Goal: Information Seeking & Learning: Learn about a topic

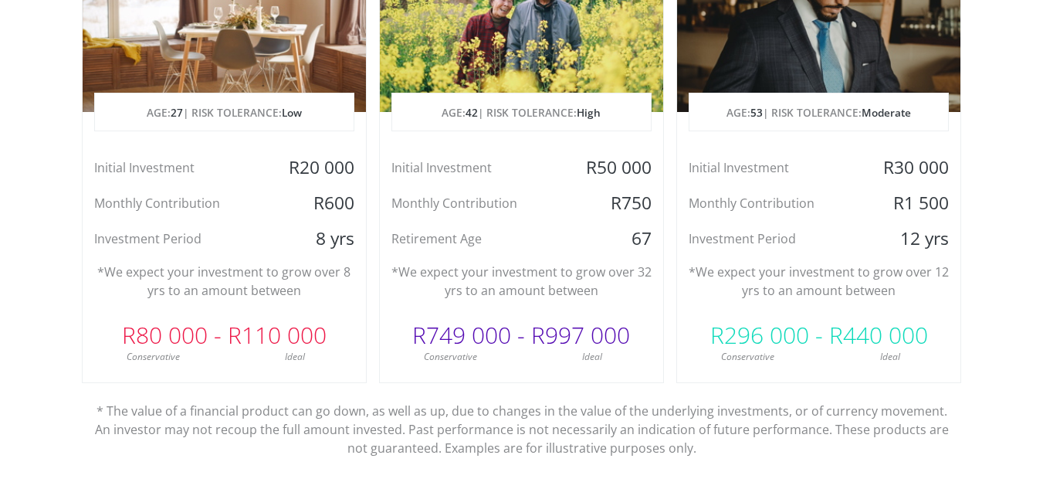
scroll to position [927, 0]
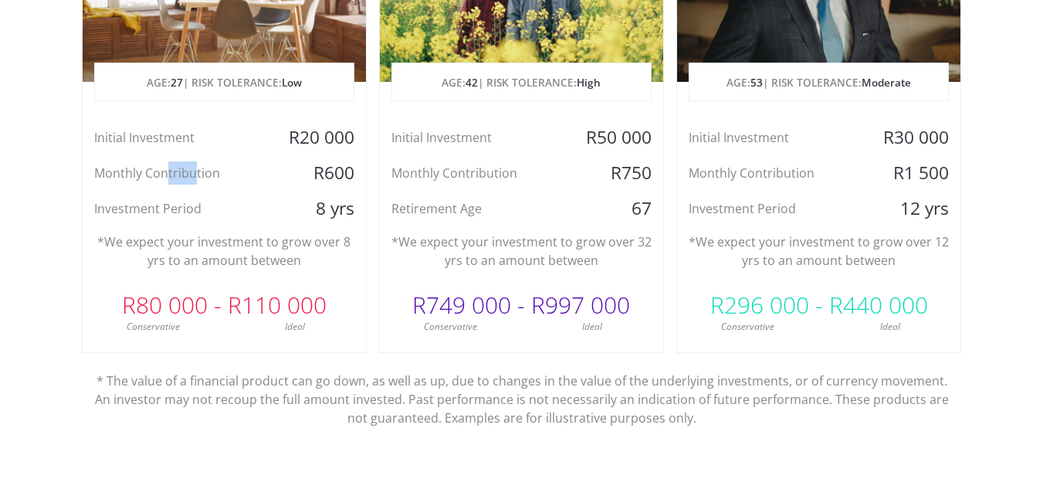
drag, startPoint x: 166, startPoint y: 168, endPoint x: 193, endPoint y: 171, distance: 27.2
click at [193, 171] on div "Monthly Contribution" at bounding box center [177, 172] width 189 height 23
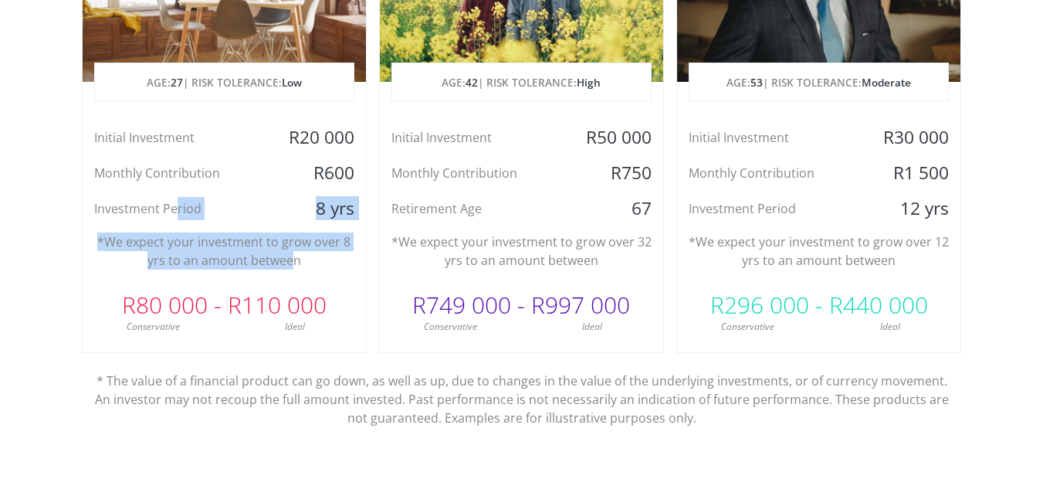
drag, startPoint x: 175, startPoint y: 209, endPoint x: 290, endPoint y: 267, distance: 129.2
click at [290, 267] on div "Dreaming of a House AGE: [DEMOGRAPHIC_DATA] | RISK TOLERANCE: Low Initial Inves…" at bounding box center [224, 107] width 285 height 492
click at [290, 267] on p "*We expect your investment to grow over 8 yrs to an amount between" at bounding box center [224, 250] width 260 height 37
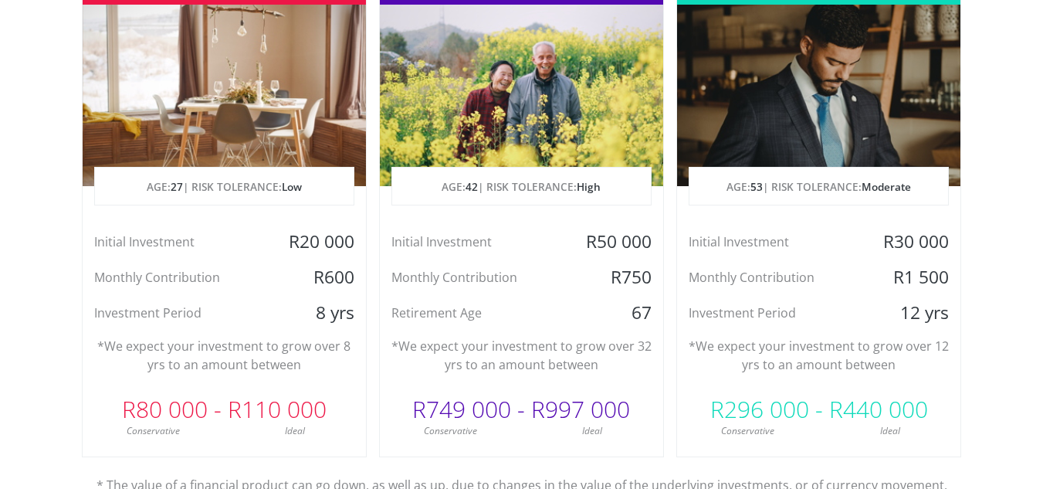
scroll to position [850, 0]
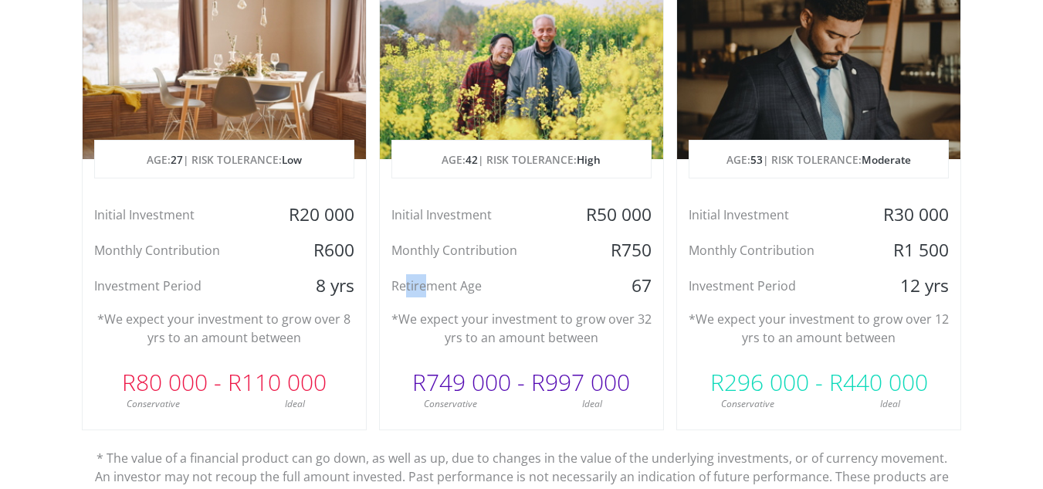
drag, startPoint x: 406, startPoint y: 289, endPoint x: 428, endPoint y: 290, distance: 22.5
click at [428, 290] on div "Retirement Age" at bounding box center [474, 285] width 189 height 23
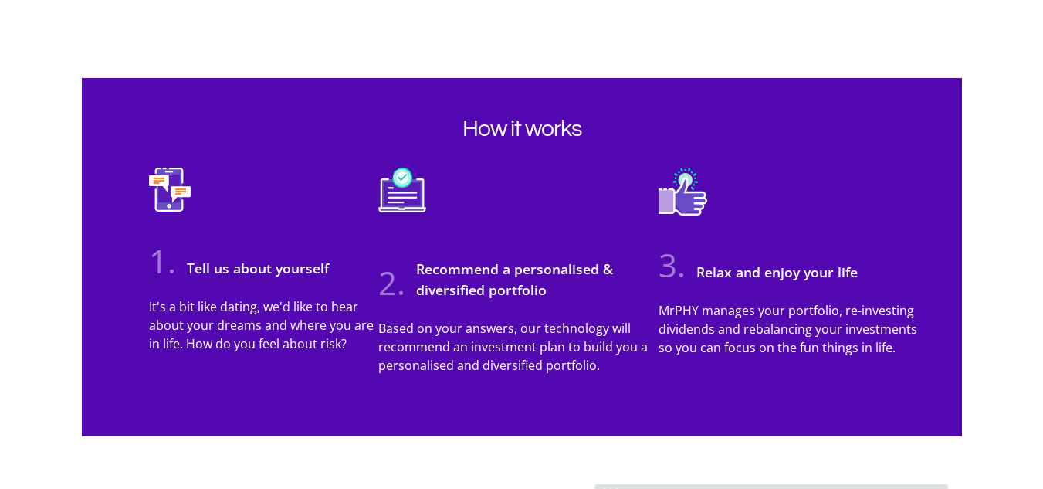
scroll to position [1390, 0]
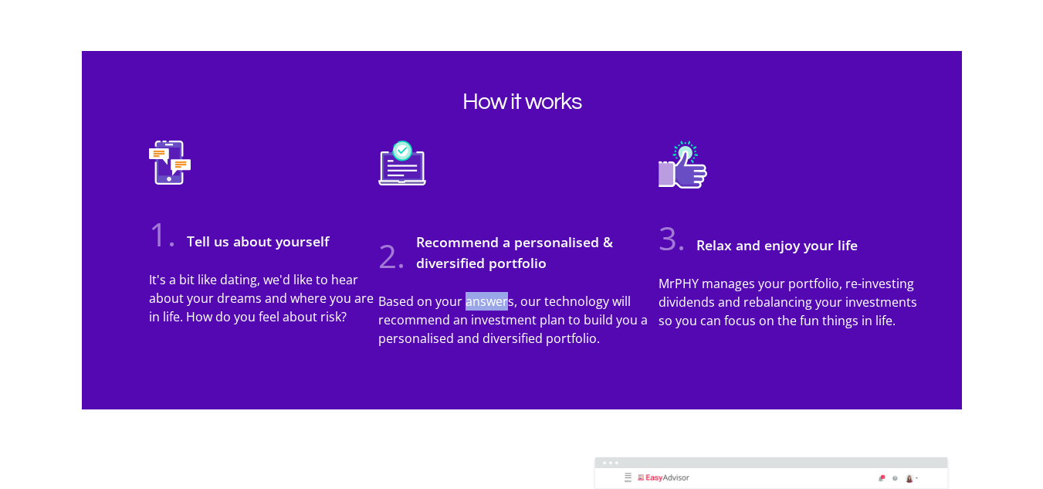
drag, startPoint x: 466, startPoint y: 300, endPoint x: 507, endPoint y: 305, distance: 41.2
click at [507, 305] on p "Based on your answers, our technology will recommend an investment plan to buil…" at bounding box center [518, 320] width 280 height 56
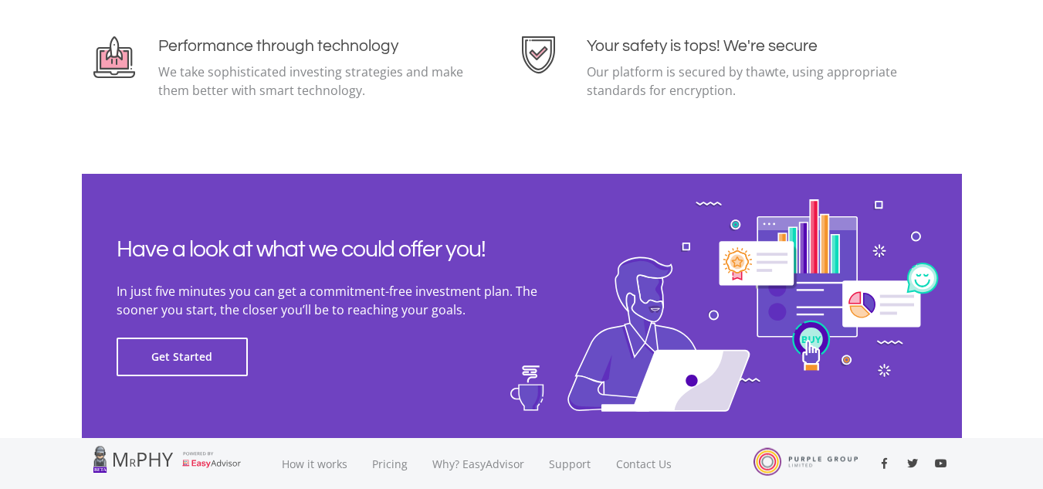
scroll to position [3476, 0]
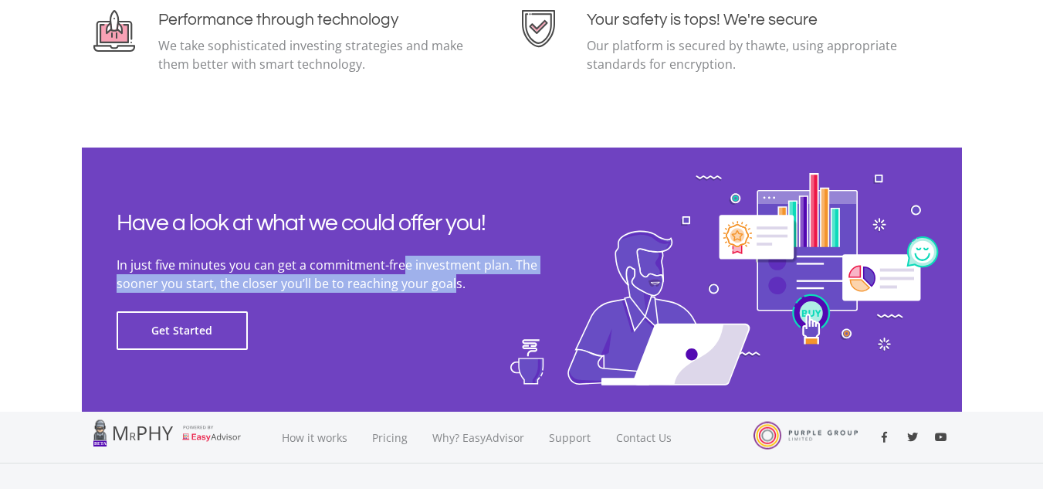
drag, startPoint x: 399, startPoint y: 266, endPoint x: 405, endPoint y: 283, distance: 17.1
click at [405, 283] on p "In just five minutes you can get a commitment-free investment plan. The sooner …" at bounding box center [348, 274] width 463 height 37
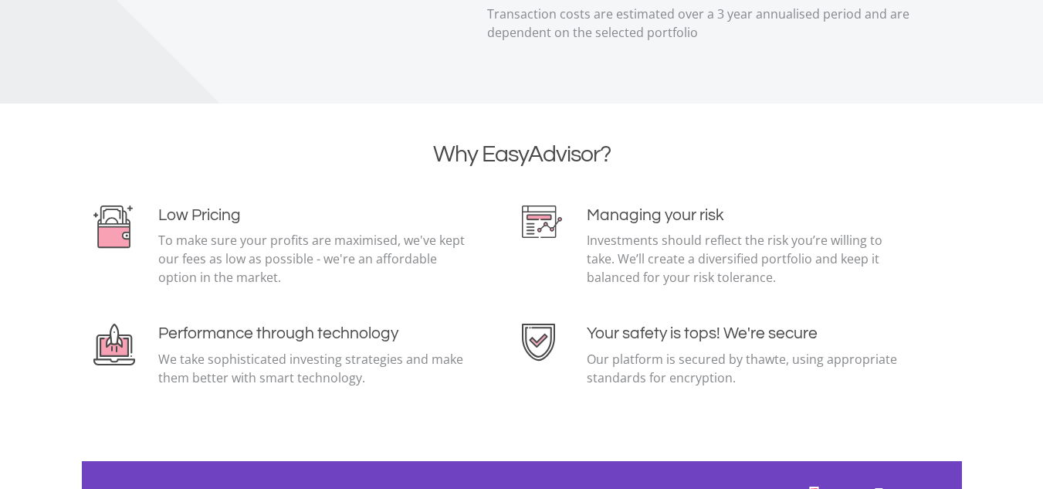
scroll to position [3188, 0]
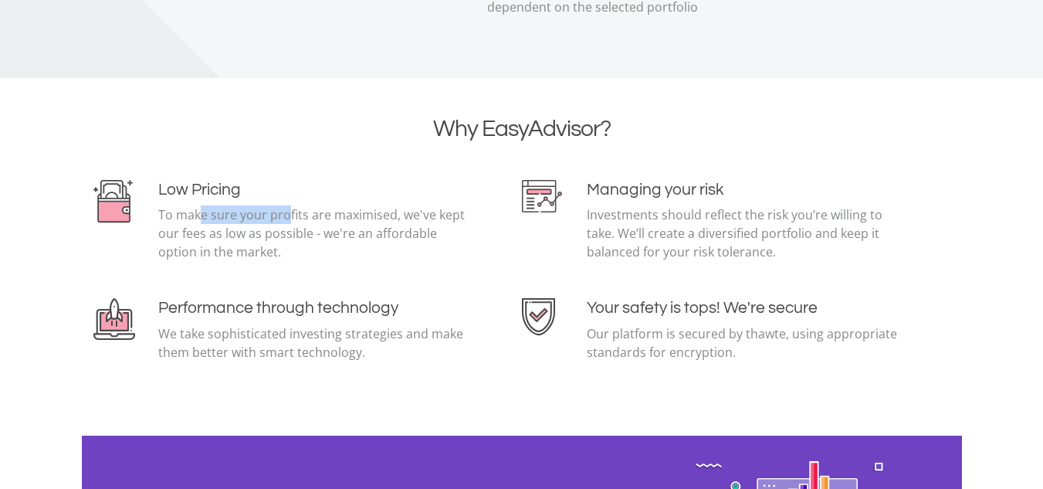
drag, startPoint x: 192, startPoint y: 219, endPoint x: 280, endPoint y: 222, distance: 87.3
click at [280, 222] on p "To make sure your profits are maximised, we've kept our fees as low as possible…" at bounding box center [315, 233] width 314 height 56
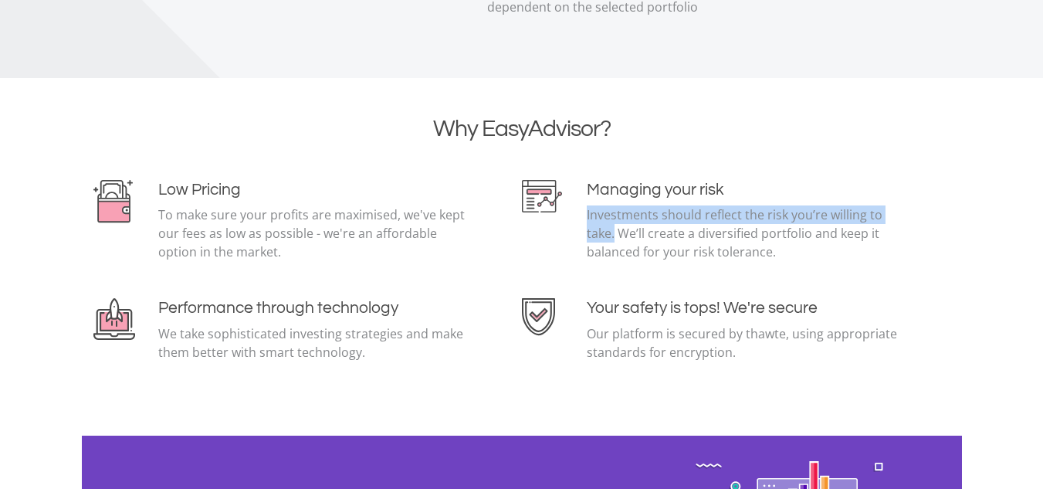
drag, startPoint x: 586, startPoint y: 216, endPoint x: 615, endPoint y: 227, distance: 30.6
click at [615, 227] on p "Investments should reflect the risk you’re willing to take. We’ll create a dive…" at bounding box center [744, 233] width 314 height 56
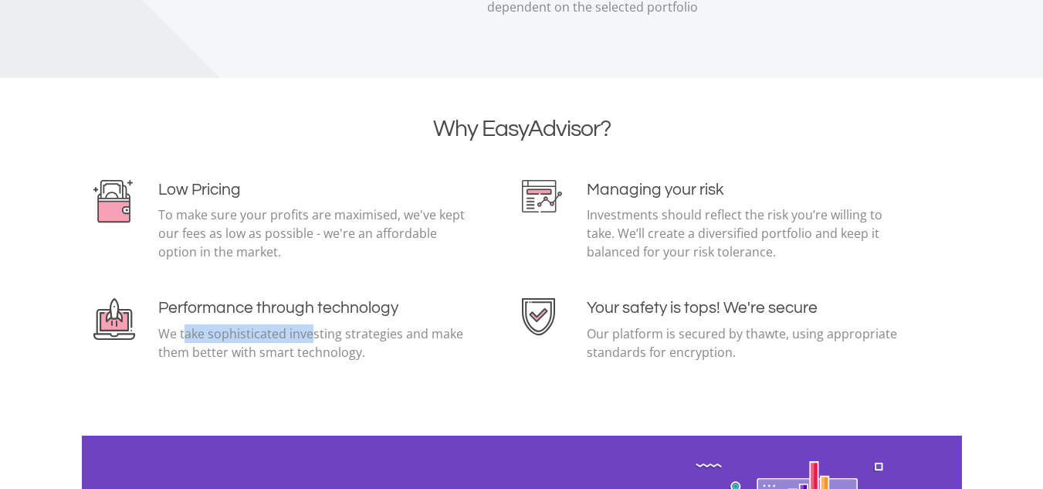
drag, startPoint x: 185, startPoint y: 332, endPoint x: 310, endPoint y: 332, distance: 124.4
click at [310, 332] on p "We take sophisticated investing strategies and make them better with smart tech…" at bounding box center [315, 342] width 314 height 37
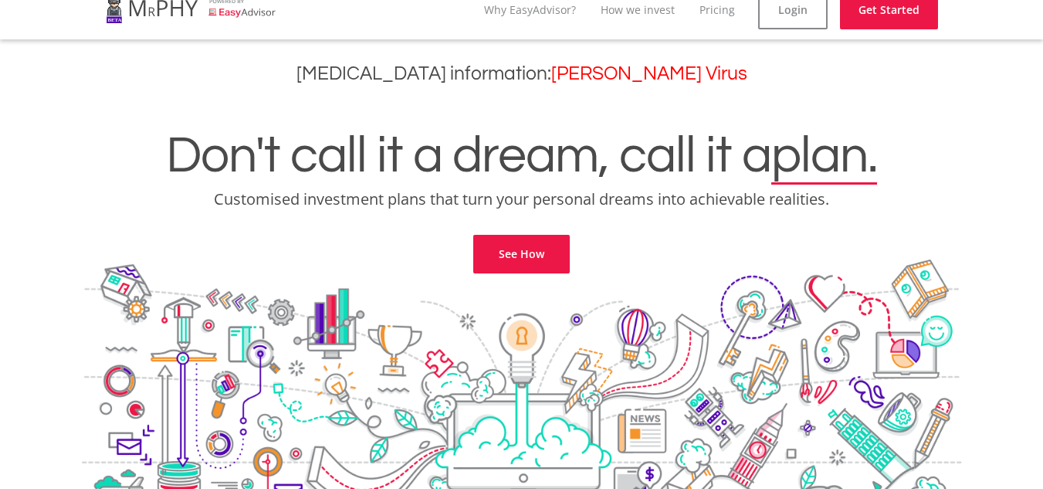
scroll to position [0, 0]
